Goal: Task Accomplishment & Management: Complete application form

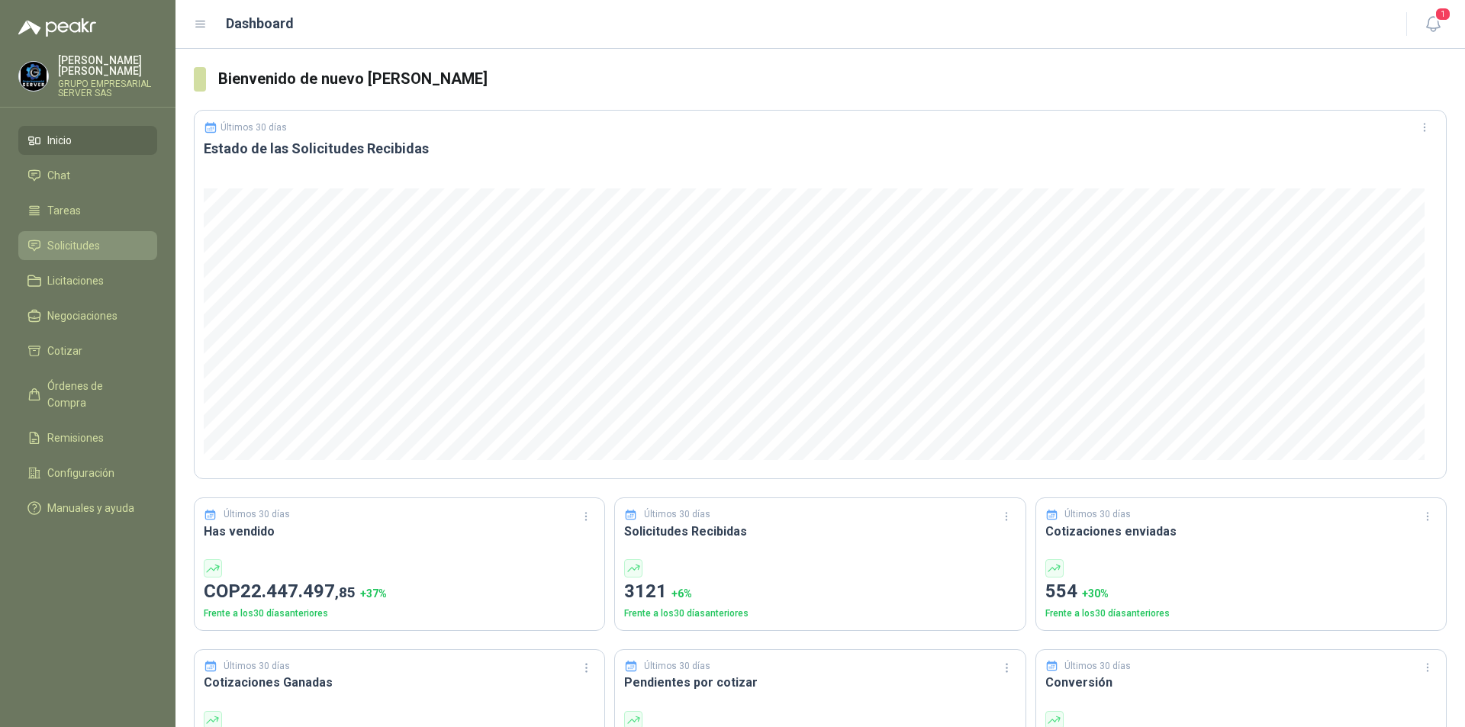
click at [67, 243] on span "Solicitudes" at bounding box center [73, 245] width 53 height 17
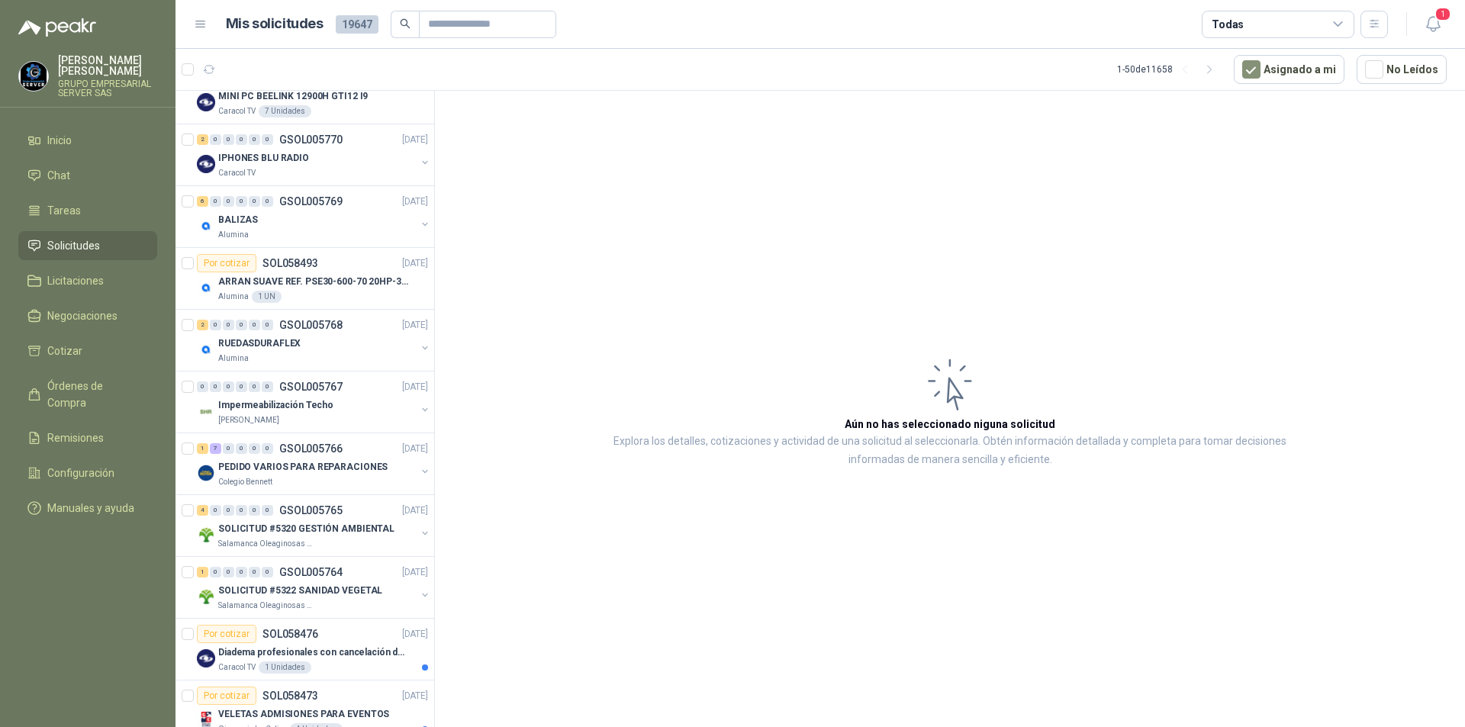
scroll to position [610, 0]
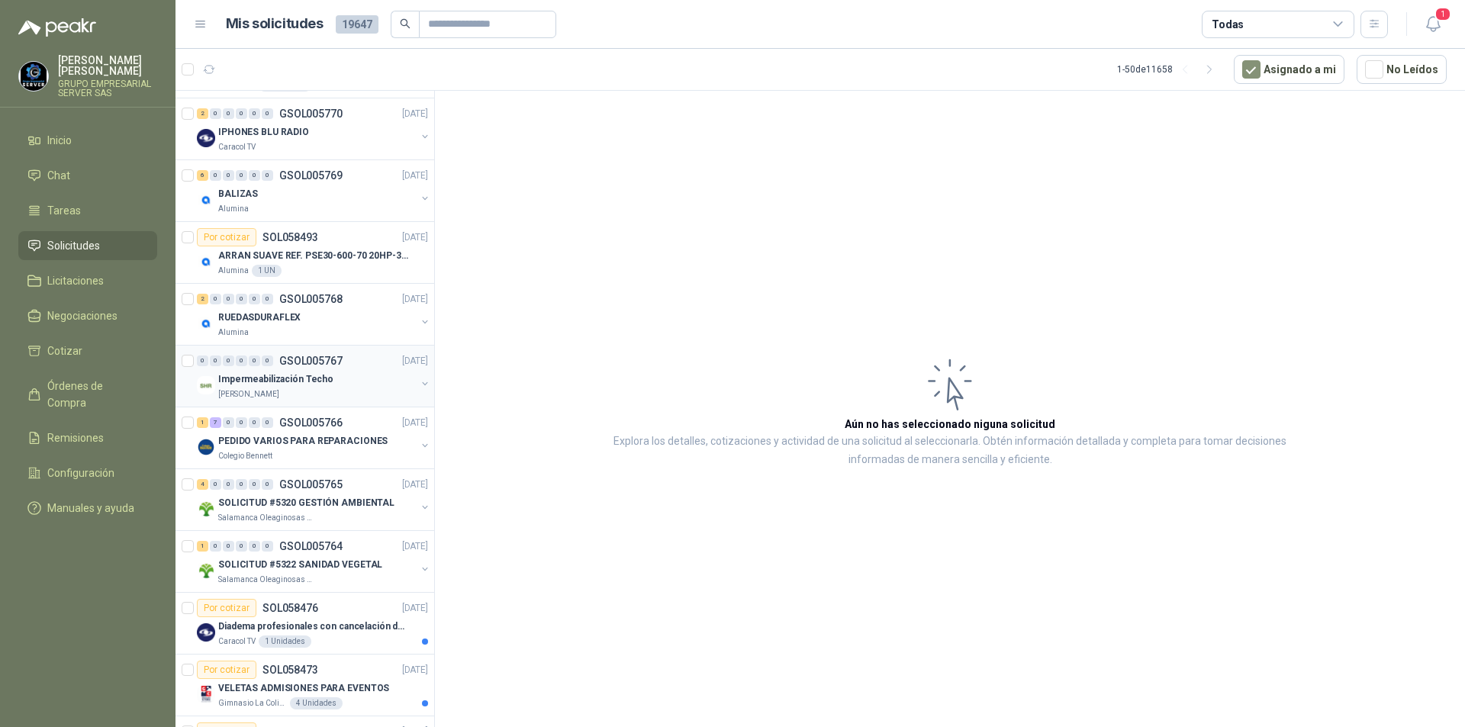
click at [269, 385] on p "Impermeabilización Techo" at bounding box center [275, 379] width 115 height 14
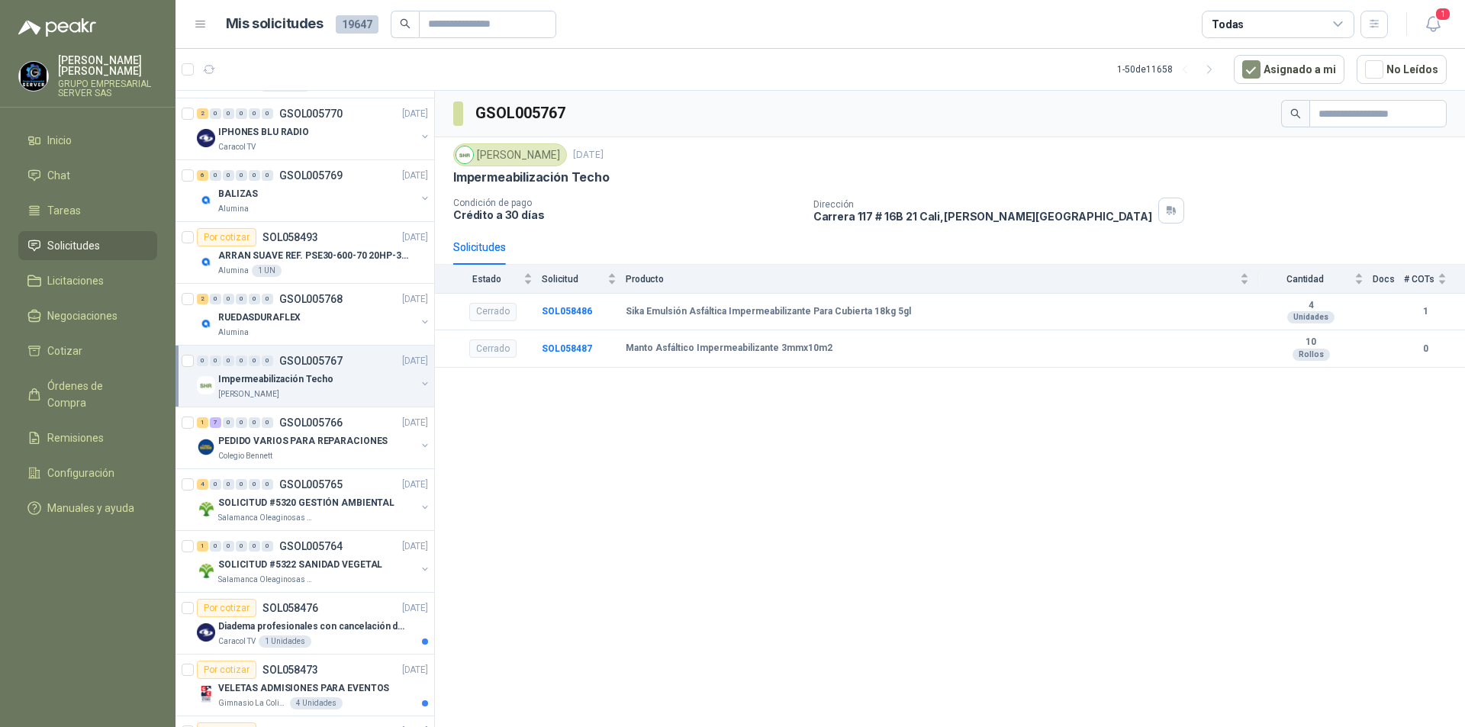
drag, startPoint x: 691, startPoint y: 536, endPoint x: 381, endPoint y: 522, distance: 310.9
click at [690, 536] on div "GSOL005767 [PERSON_NAME] [DATE] Impermeabilización Techo Condición de pago Créd…" at bounding box center [950, 412] width 1030 height 642
click at [275, 446] on p "PEDIDO VARIOS PARA REPARACIONES" at bounding box center [302, 441] width 169 height 14
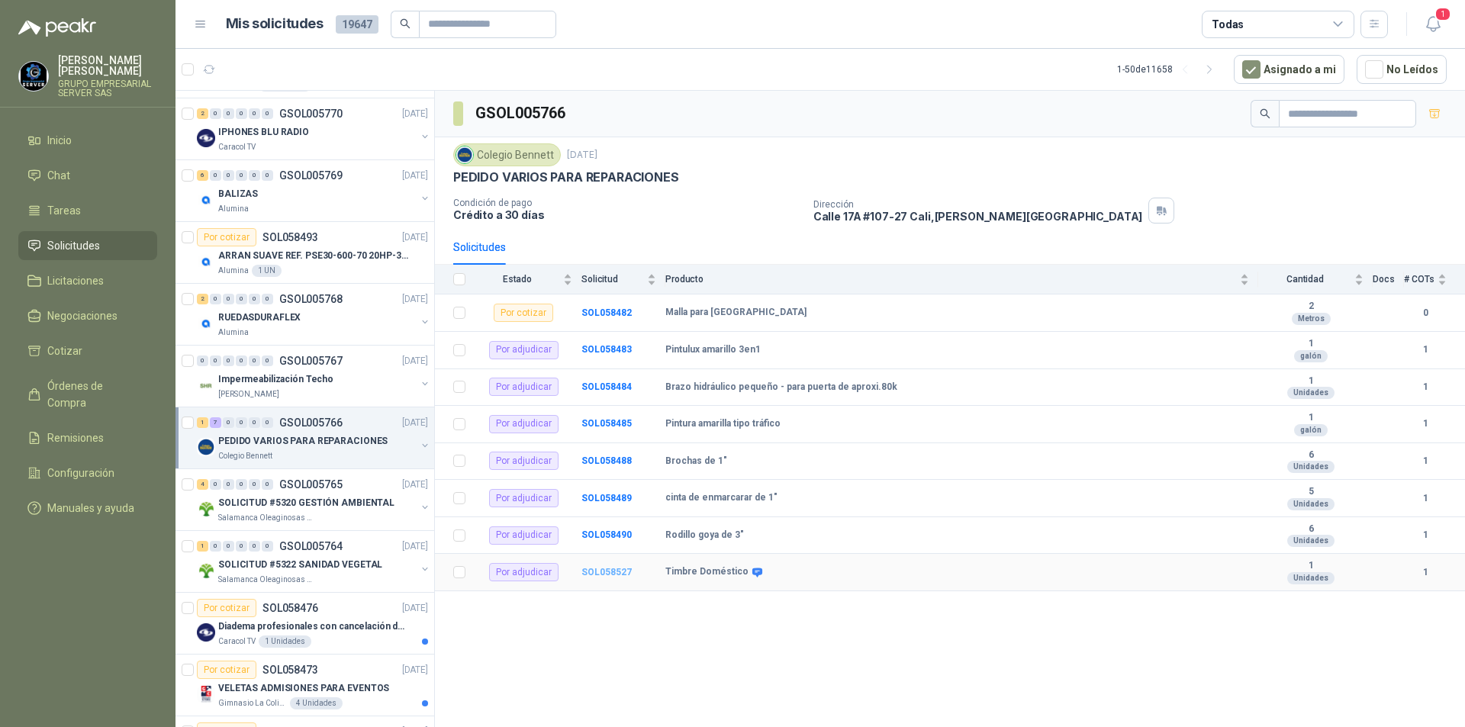
click at [610, 569] on b "SOL058527" at bounding box center [606, 572] width 50 height 11
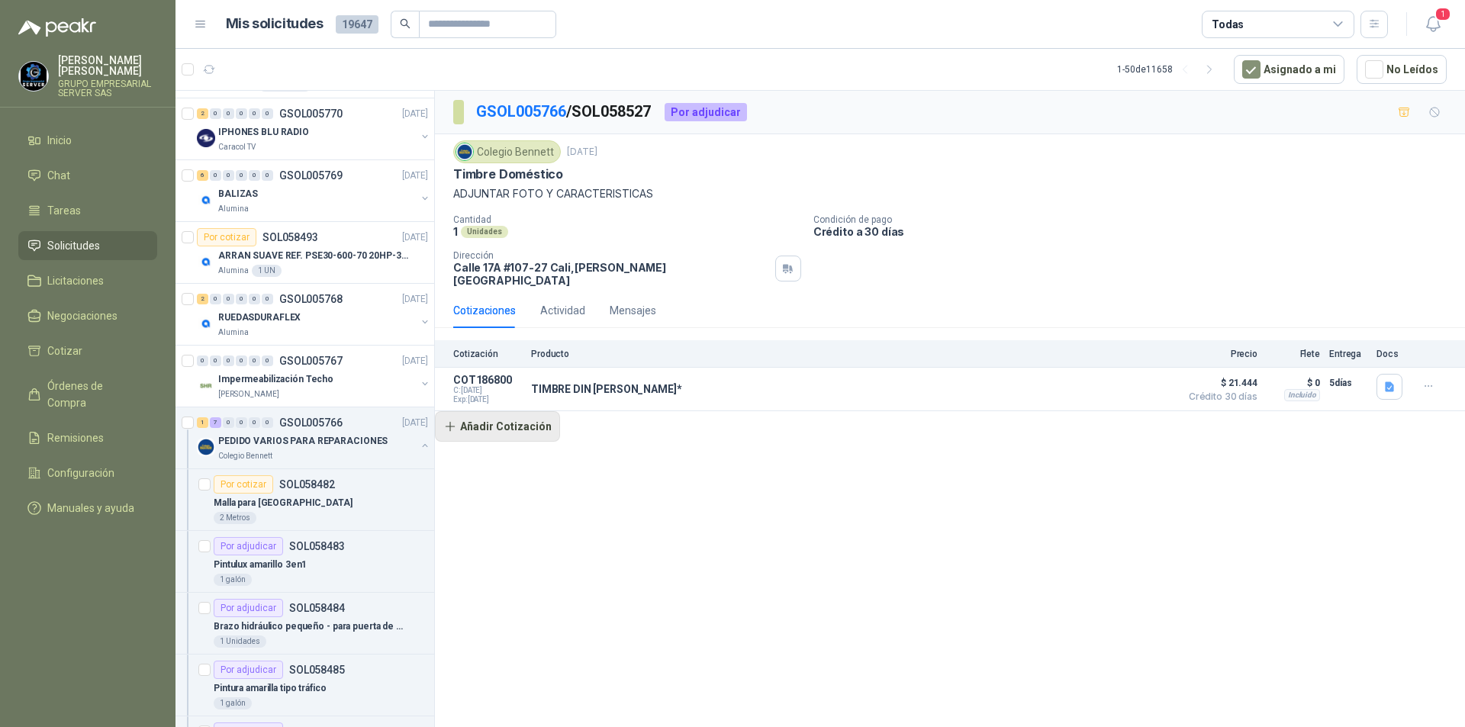
click at [502, 420] on button "Añadir Cotización" at bounding box center [497, 426] width 125 height 31
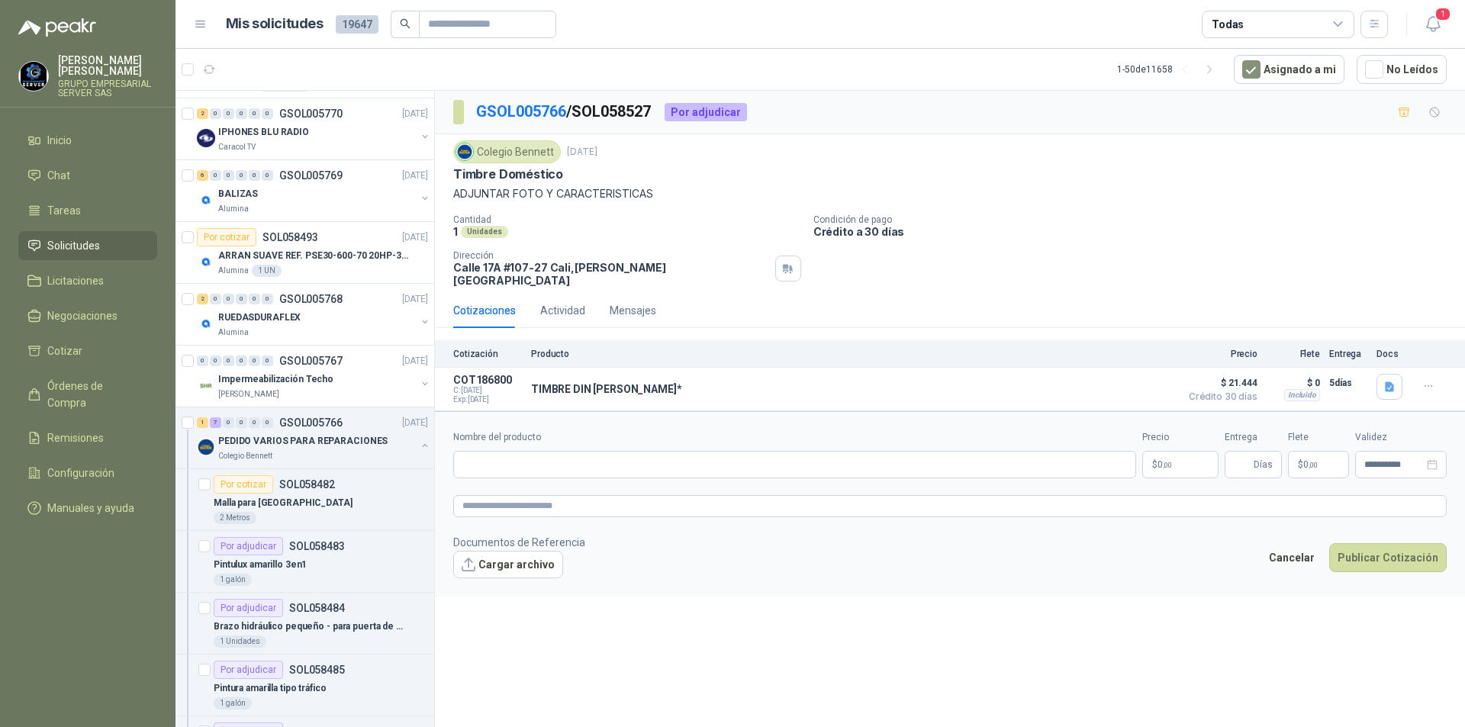
click at [498, 440] on div "Nombre del producto" at bounding box center [794, 454] width 683 height 48
click at [495, 451] on input "Nombre del producto" at bounding box center [794, 464] width 683 height 27
type input "*"
type input "**********"
